Goal: Transaction & Acquisition: Purchase product/service

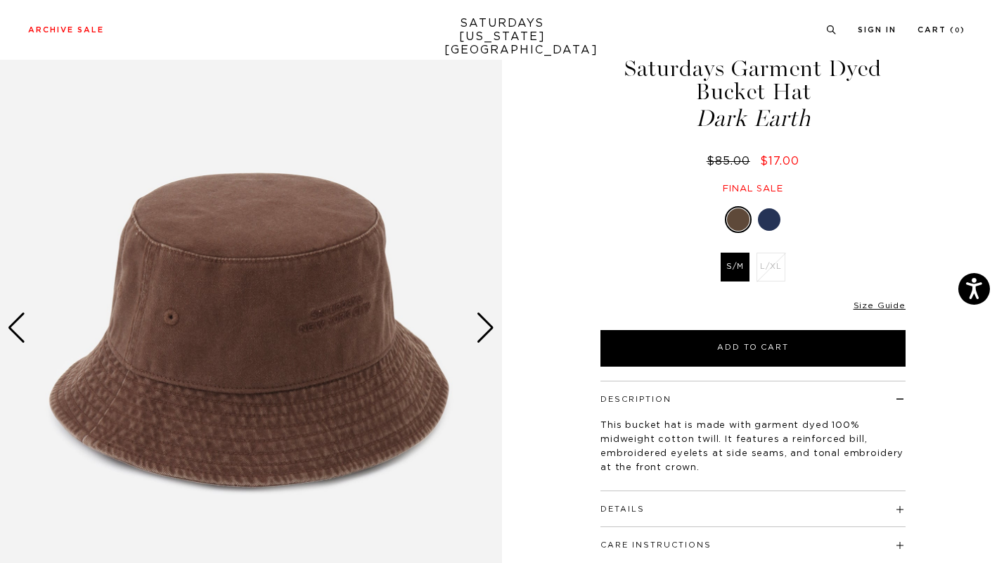
click at [487, 335] on div "Next slide" at bounding box center [485, 327] width 19 height 31
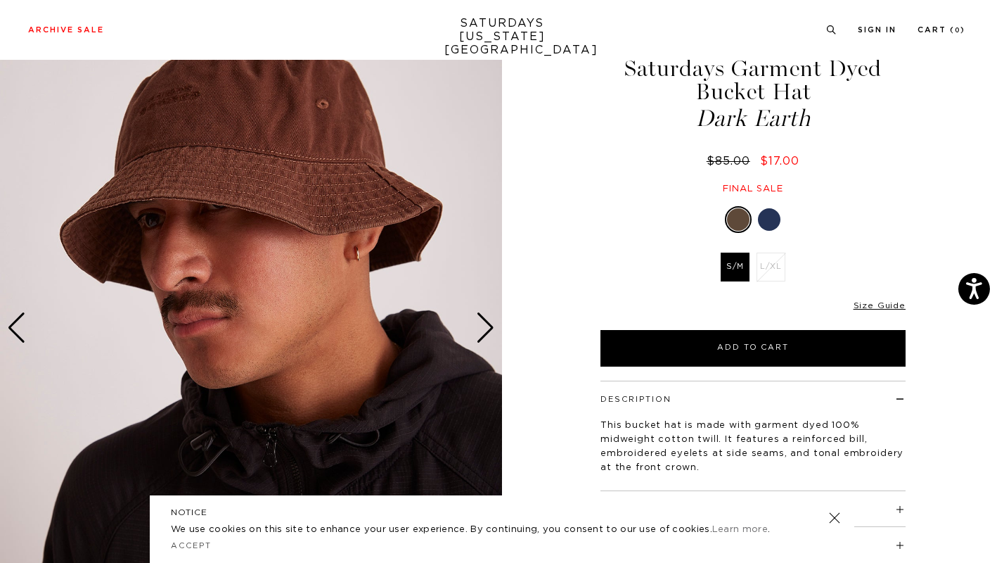
click at [487, 335] on div "Next slide" at bounding box center [485, 327] width 19 height 31
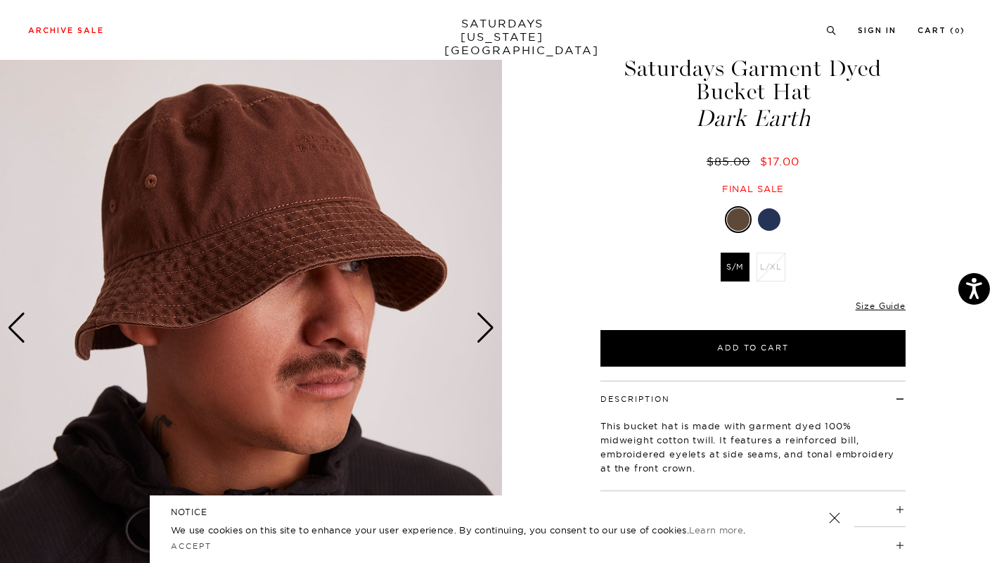
click at [487, 335] on div "Next slide" at bounding box center [485, 327] width 19 height 31
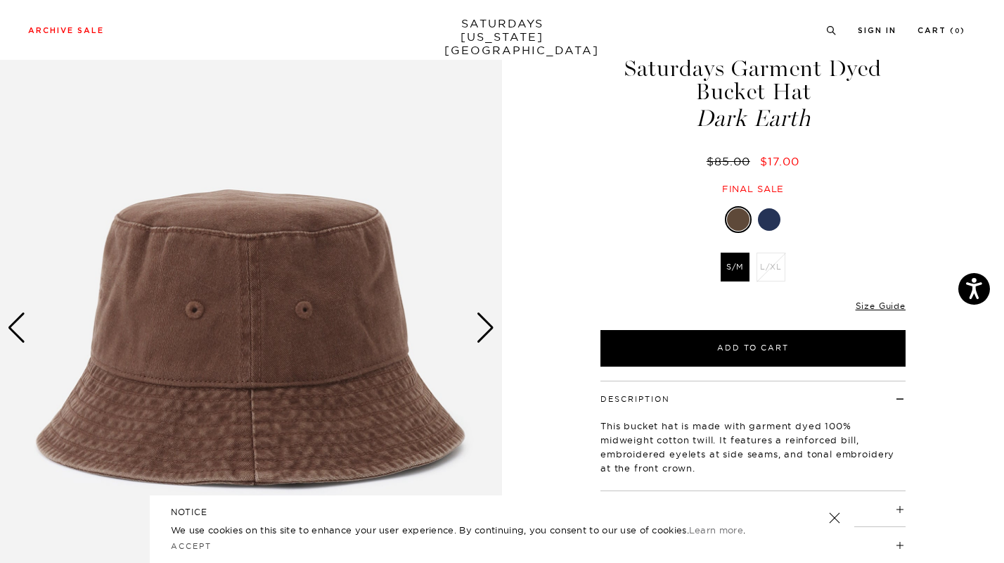
click at [487, 335] on div "Next slide" at bounding box center [485, 327] width 19 height 31
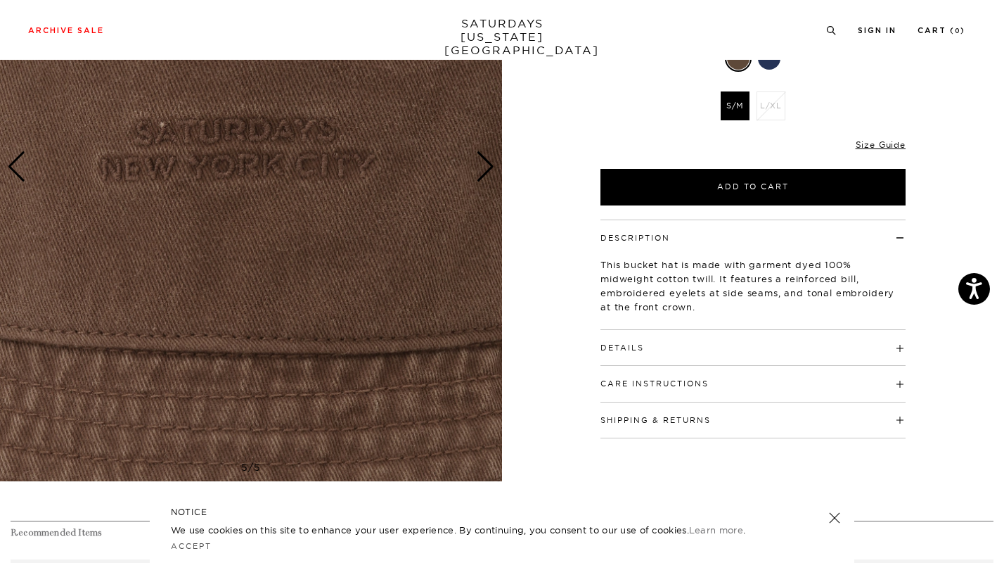
scroll to position [193, 0]
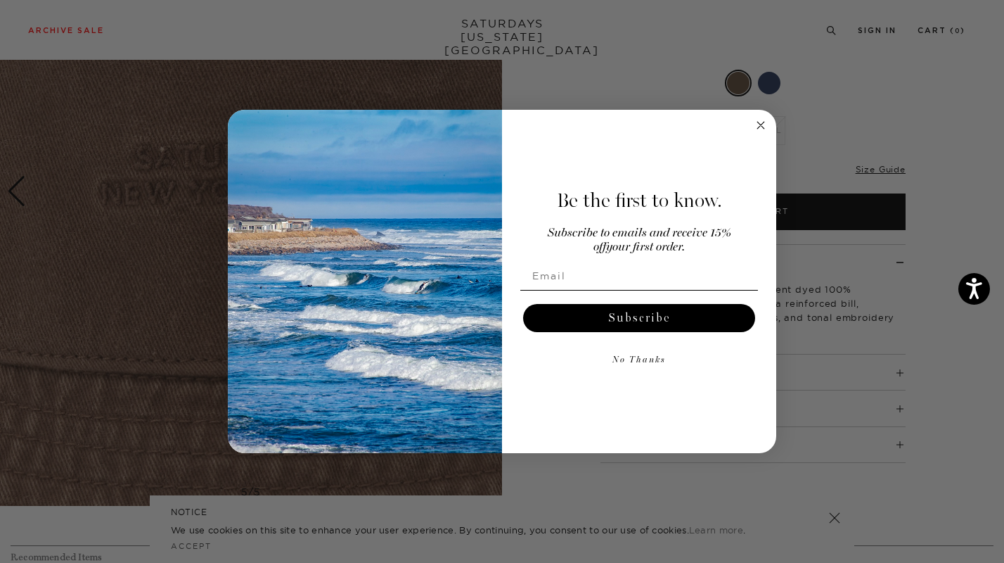
click at [766, 124] on circle "Close dialog" at bounding box center [761, 125] width 16 height 16
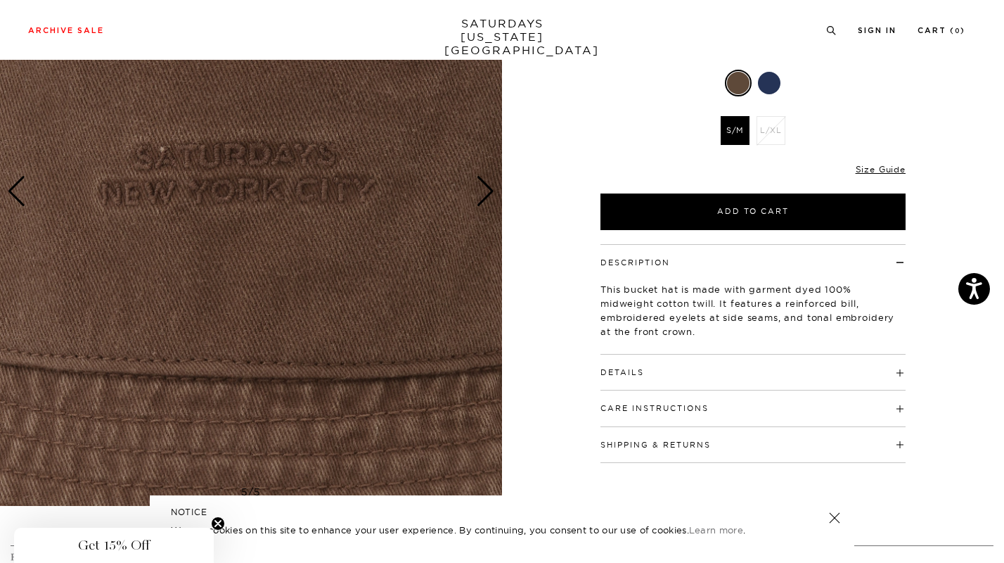
click at [475, 193] on img at bounding box center [251, 192] width 502 height 628
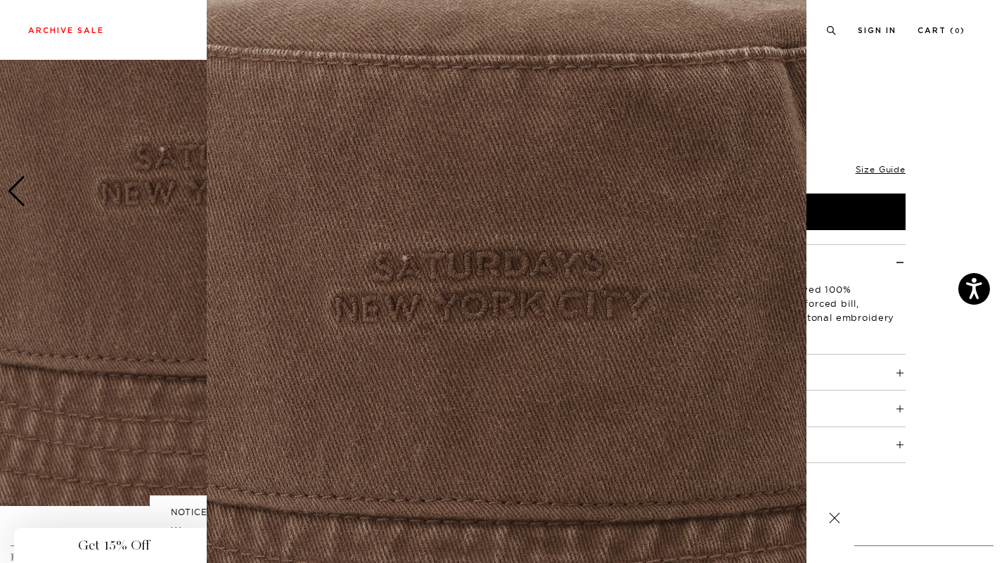
scroll to position [0, 0]
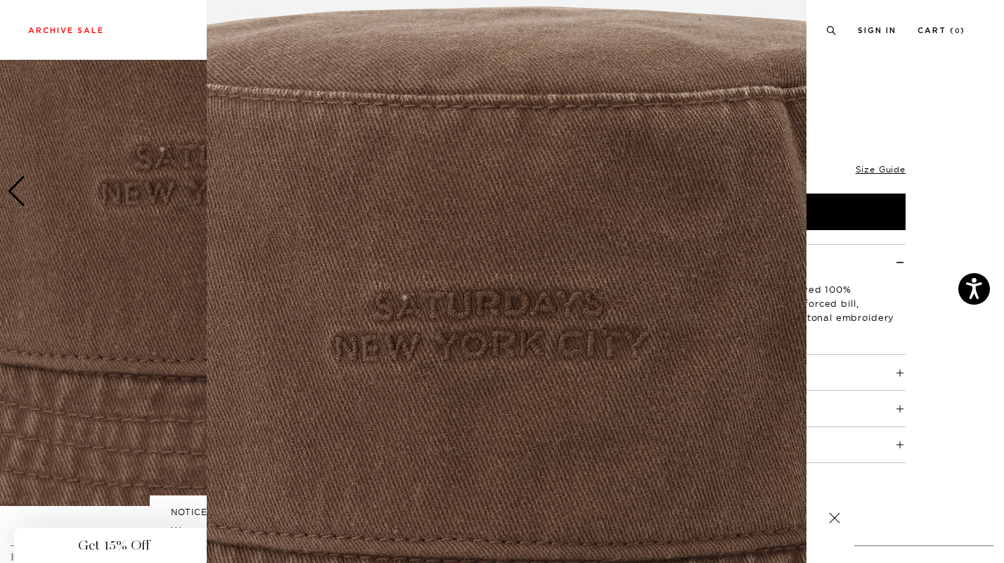
click at [890, 174] on figure at bounding box center [502, 281] width 1004 height 563
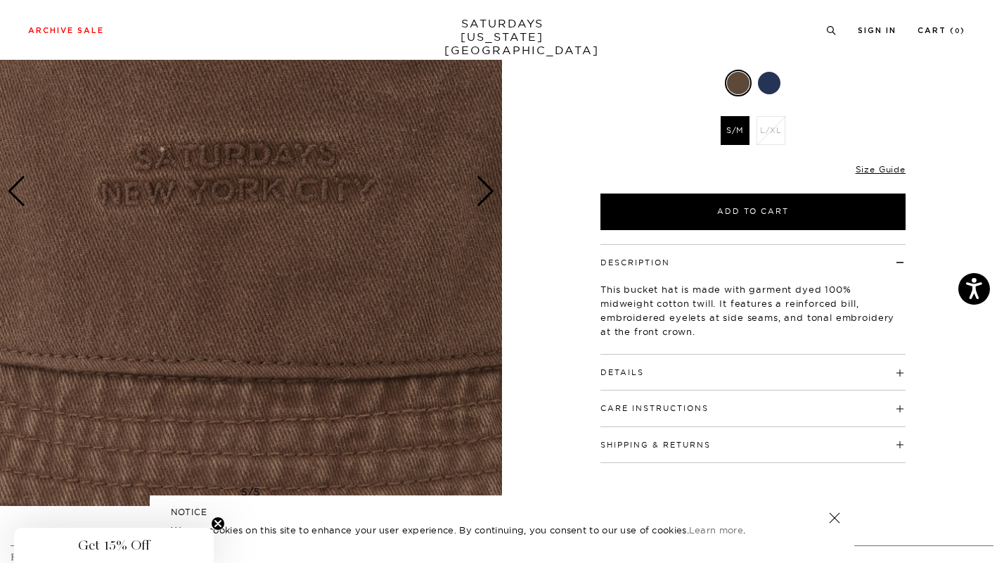
click at [778, 81] on div at bounding box center [769, 83] width 23 height 23
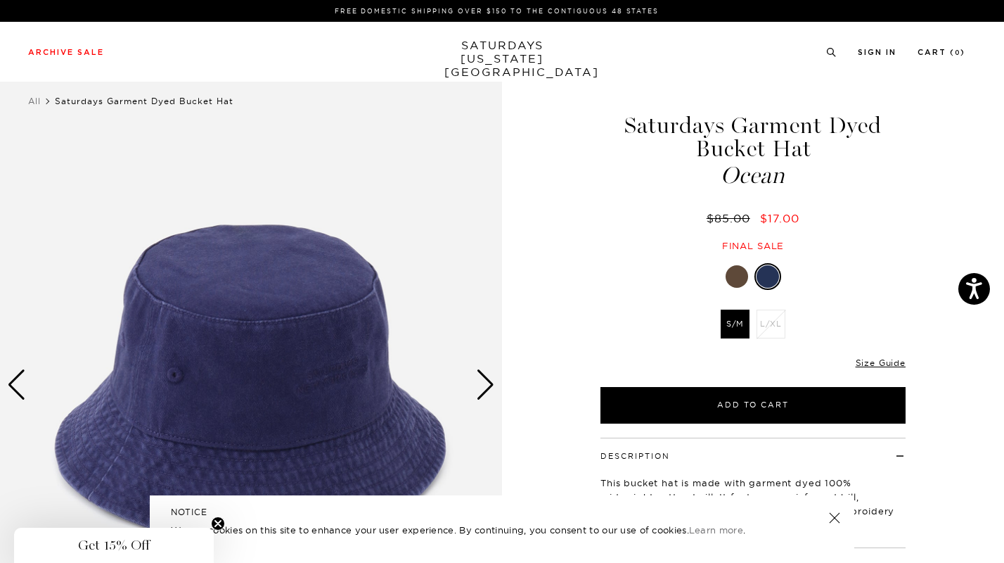
click at [743, 283] on div at bounding box center [737, 276] width 23 height 23
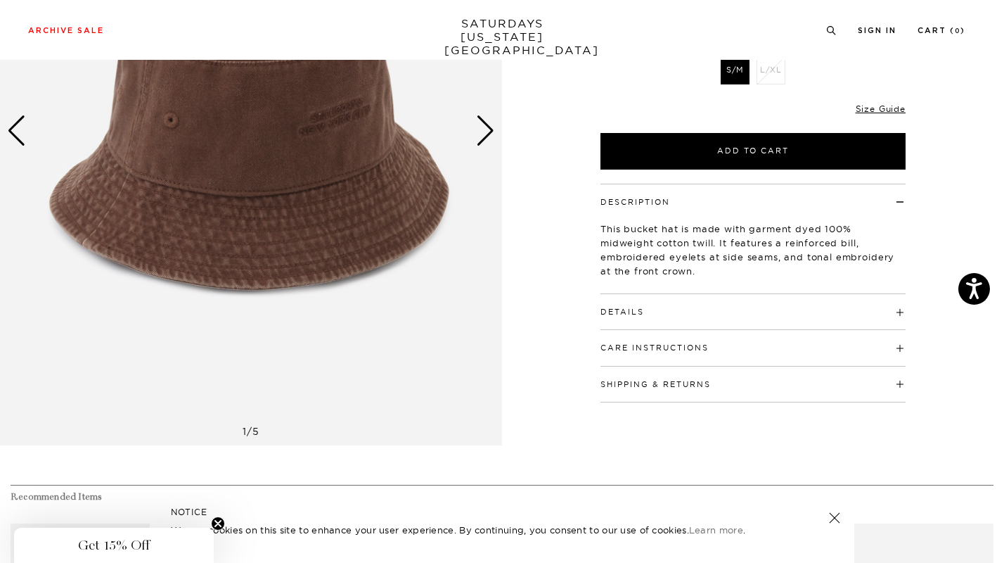
scroll to position [55, 0]
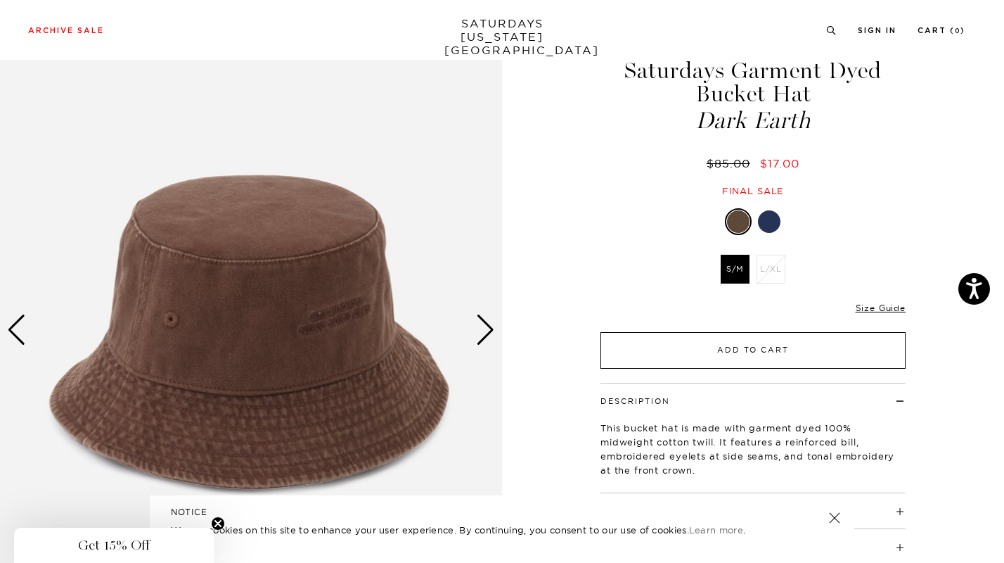
click at [636, 360] on button "Add to Cart" at bounding box center [753, 350] width 305 height 37
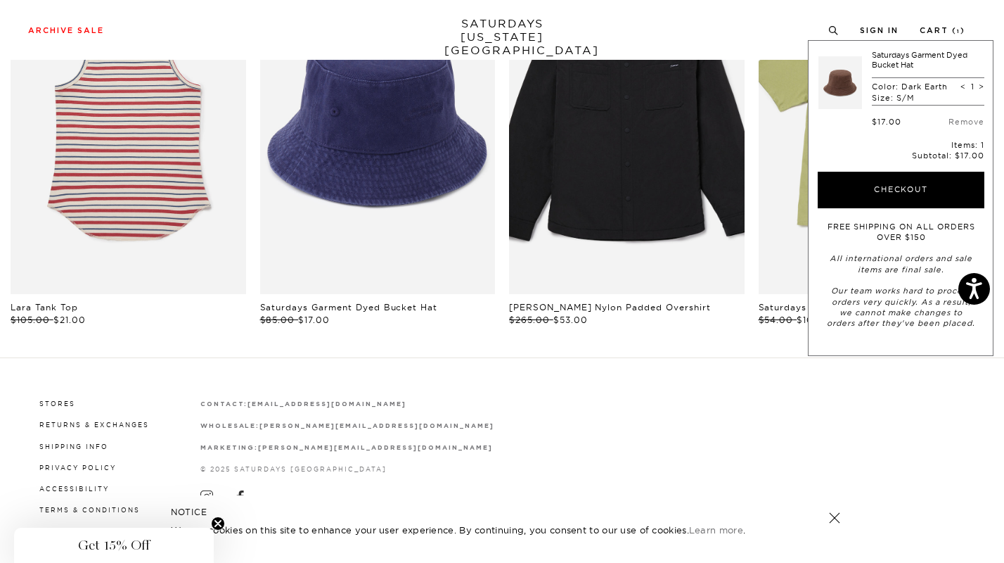
scroll to position [0, 0]
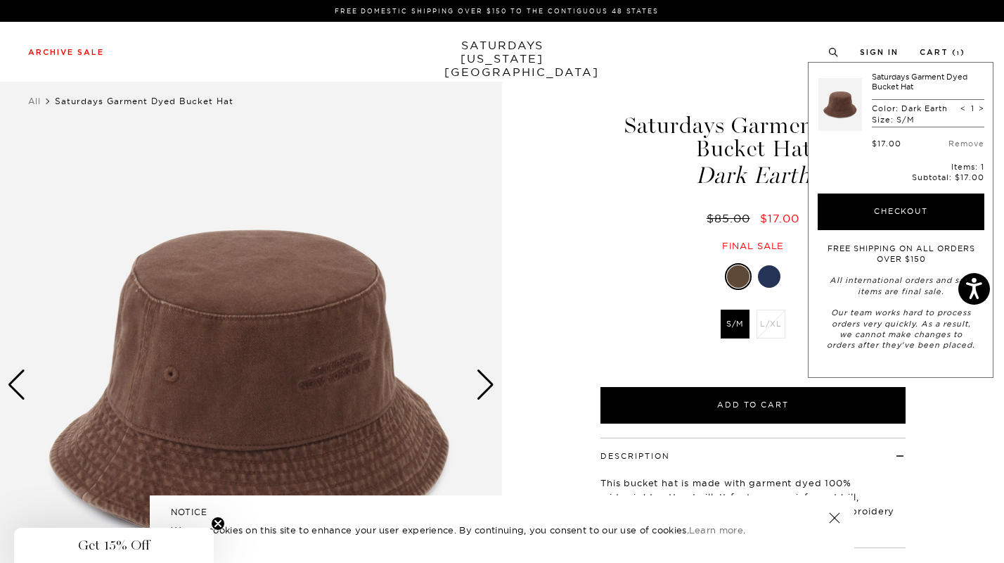
click at [487, 47] on link "SATURDAYS [US_STATE][GEOGRAPHIC_DATA]" at bounding box center [502, 59] width 116 height 40
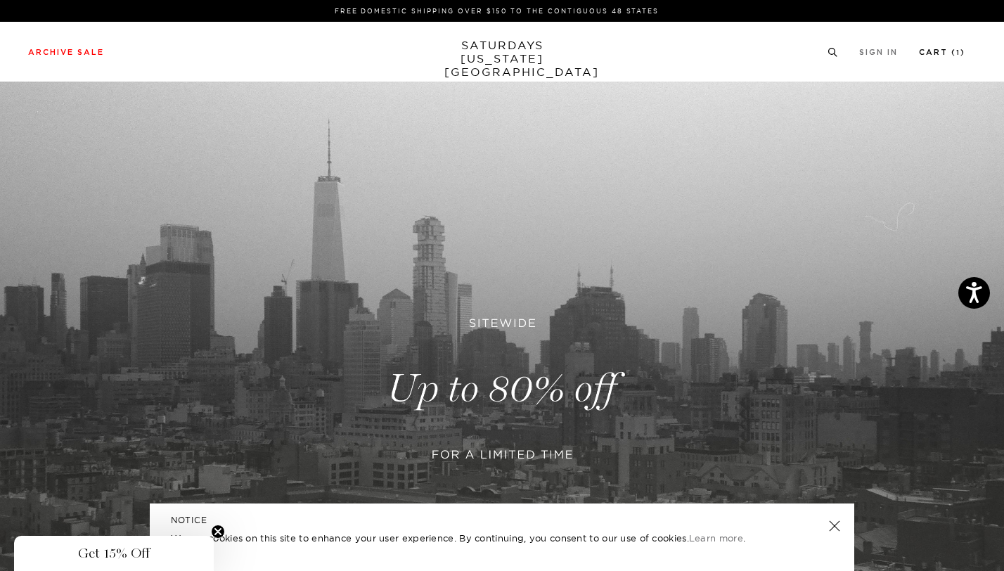
click at [949, 54] on link "Cart ( 1 )" at bounding box center [942, 53] width 46 height 8
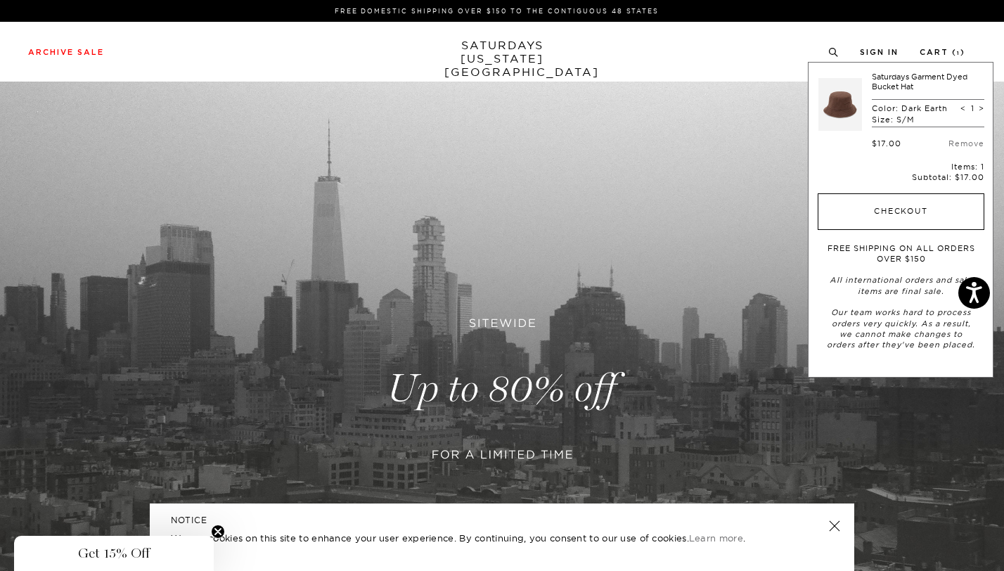
click at [880, 210] on button "Checkout" at bounding box center [901, 211] width 167 height 37
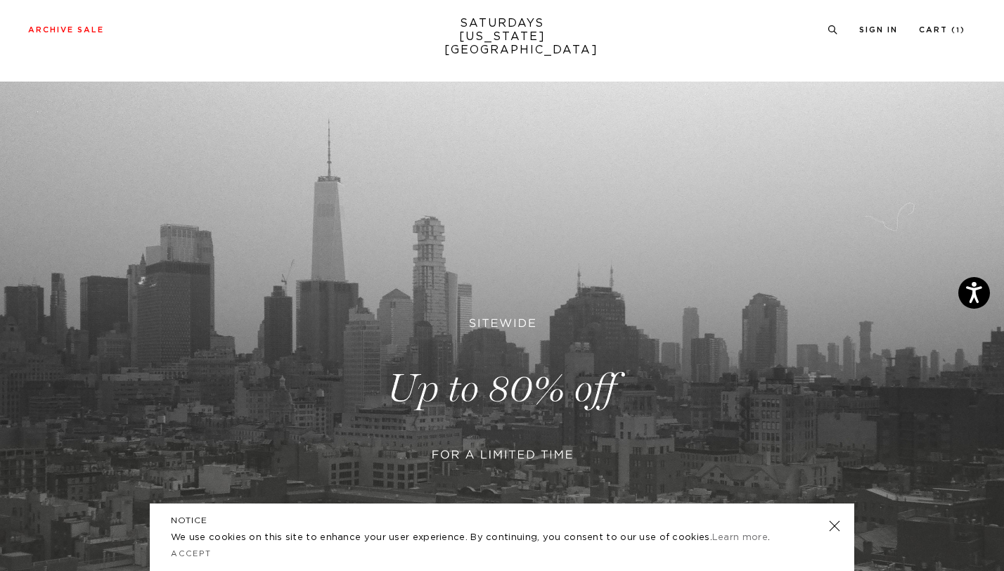
scroll to position [183, 0]
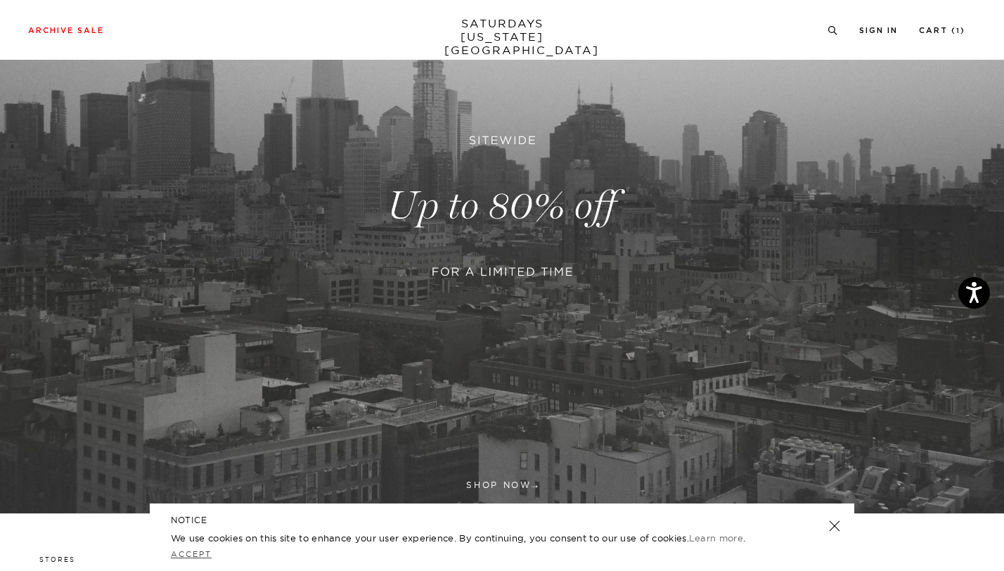
click at [196, 551] on link "Accept" at bounding box center [191, 554] width 41 height 10
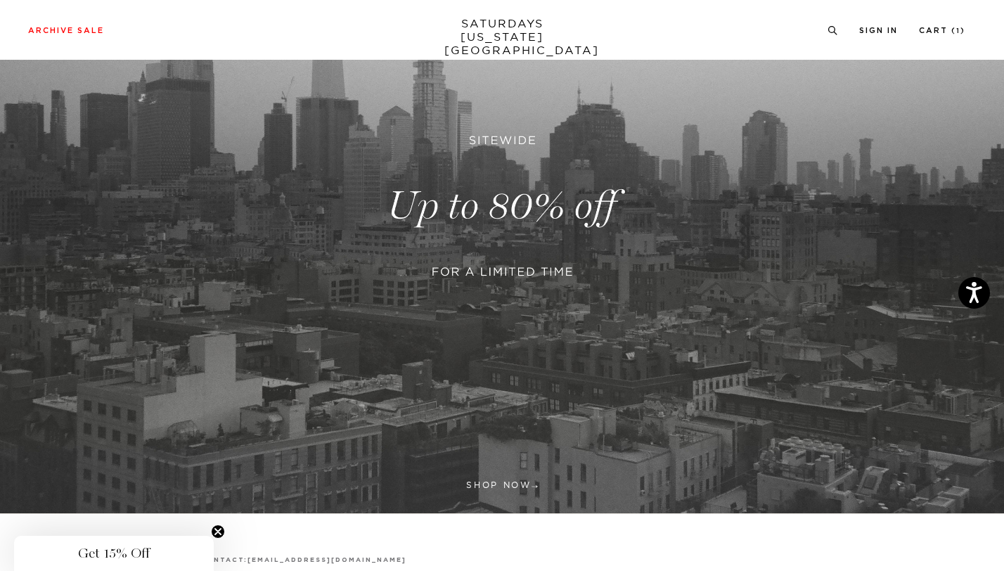
scroll to position [344, 0]
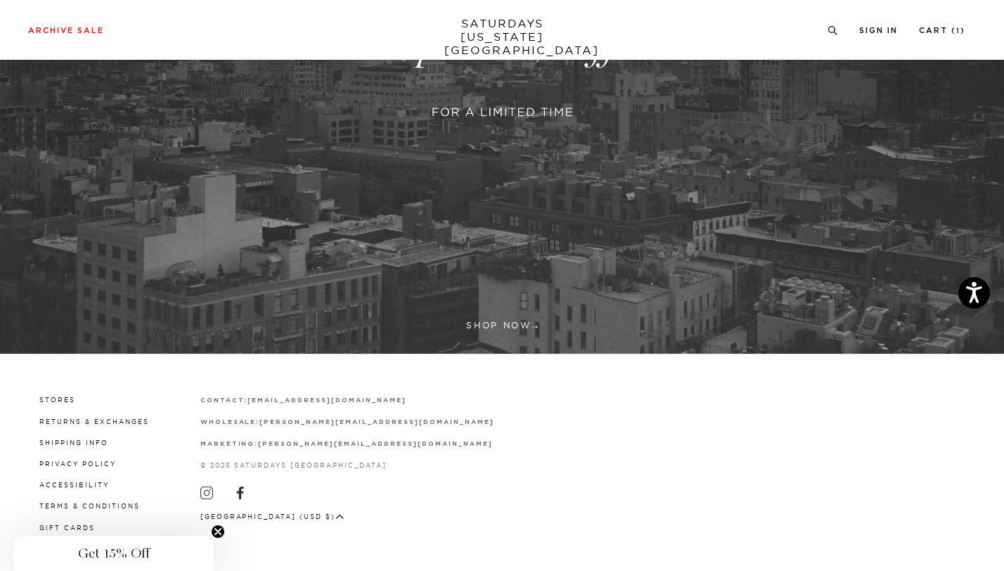
click at [947, 20] on div "Archive Sale Men's Tees Shirts Shorts Swim Knitwear Pants Sweats Women's" at bounding box center [502, 30] width 1004 height 60
click at [947, 27] on link "Cart ( 1 )" at bounding box center [942, 31] width 46 height 8
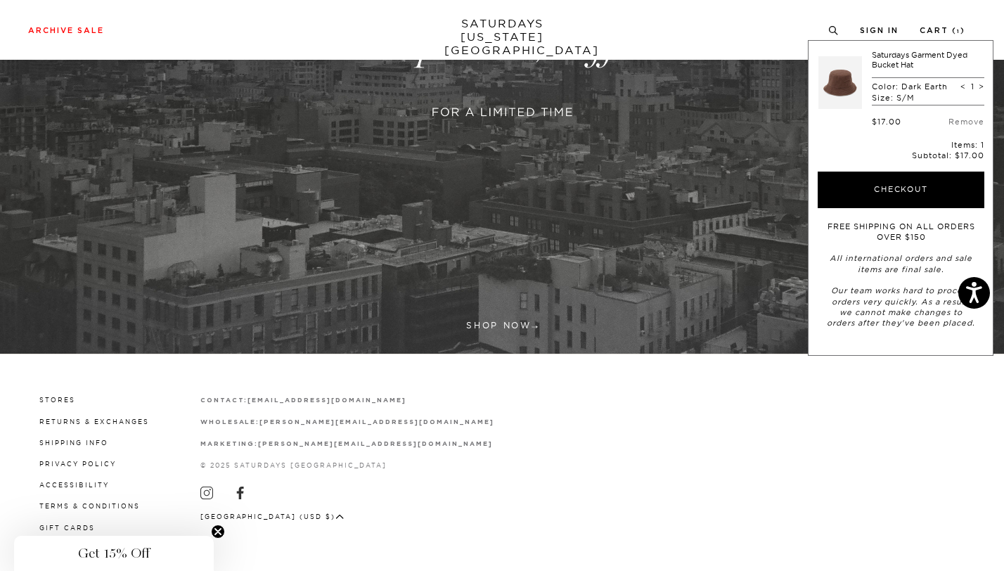
scroll to position [0, 0]
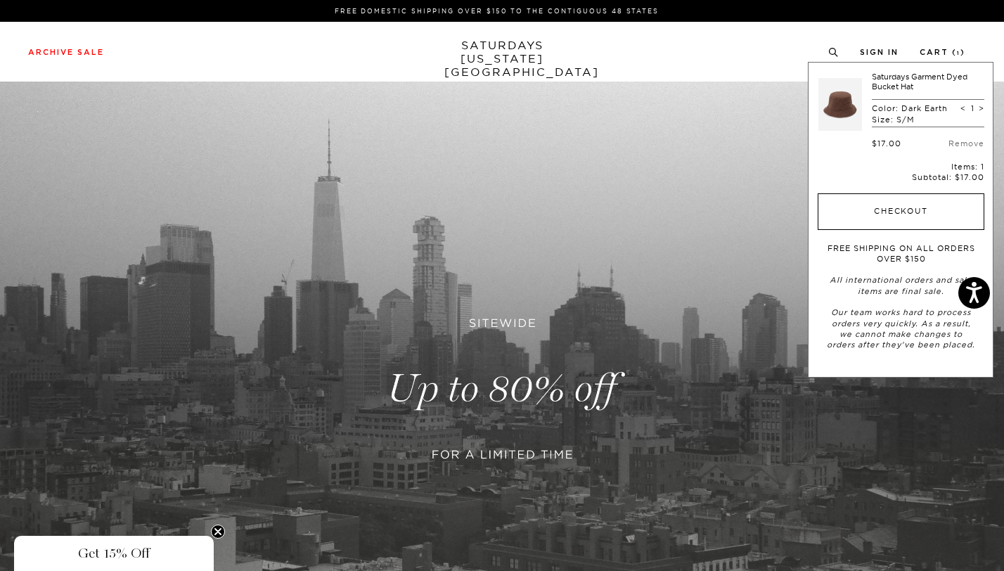
click at [828, 203] on button "Checkout" at bounding box center [901, 211] width 167 height 37
